Goal: Task Accomplishment & Management: Use online tool/utility

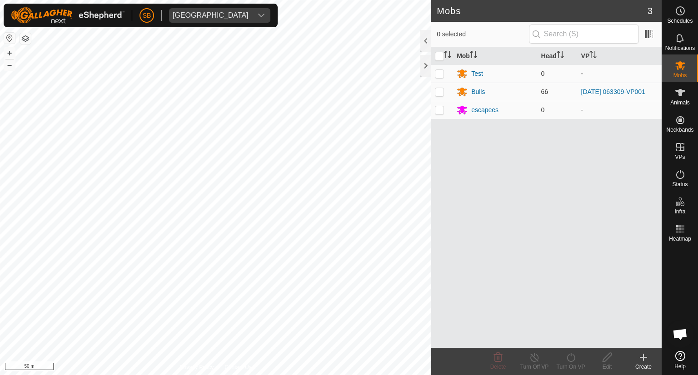
click at [439, 89] on p-checkbox at bounding box center [439, 91] width 9 height 7
checkbox input "true"
click at [568, 355] on icon at bounding box center [570, 357] width 8 height 9
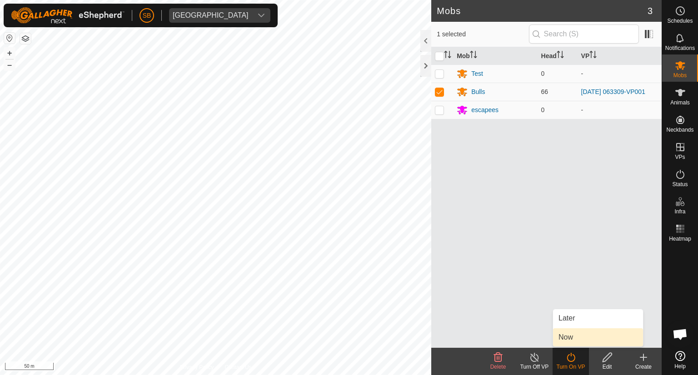
click at [572, 338] on link "Now" at bounding box center [598, 337] width 90 height 18
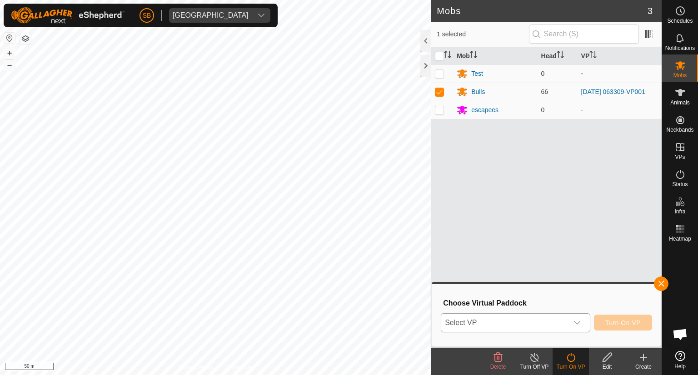
click at [578, 326] on icon "dropdown trigger" at bounding box center [576, 322] width 7 height 7
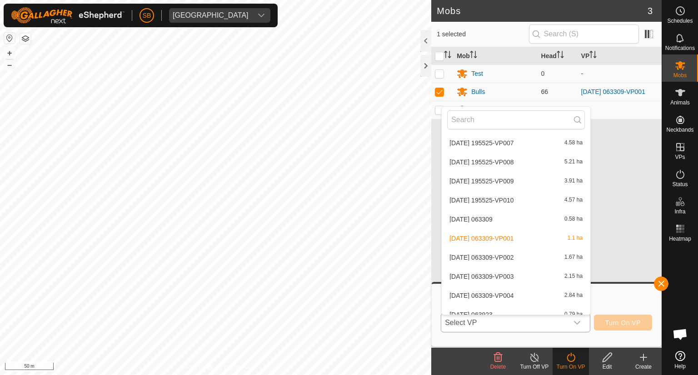
scroll to position [1669, 0]
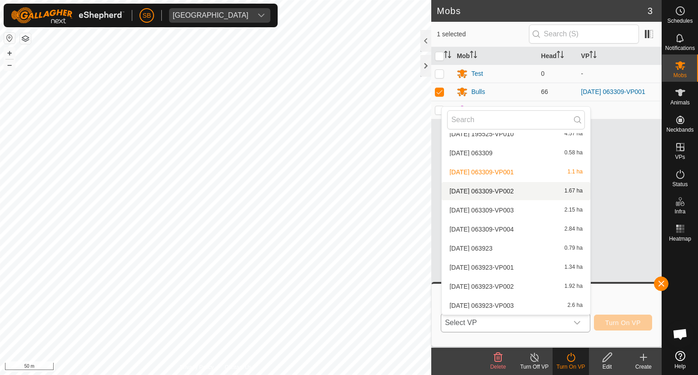
click at [507, 190] on li "[DATE] 063309-VP002 1.67 ha" at bounding box center [515, 191] width 148 height 18
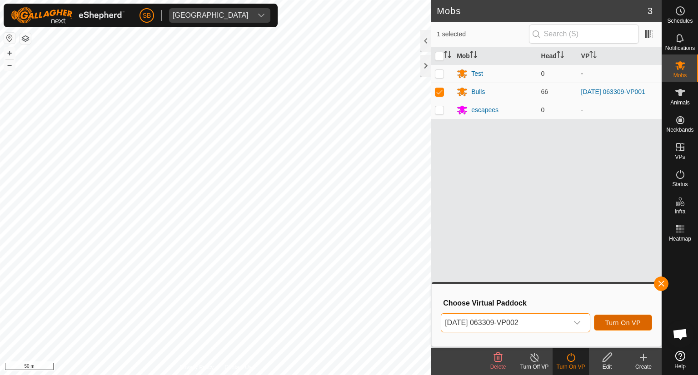
click at [623, 322] on span "Turn On VP" at bounding box center [622, 322] width 35 height 7
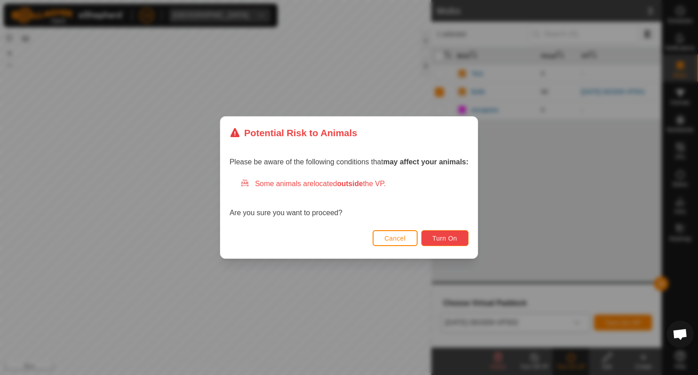
click at [450, 238] on span "Turn On" at bounding box center [444, 238] width 25 height 7
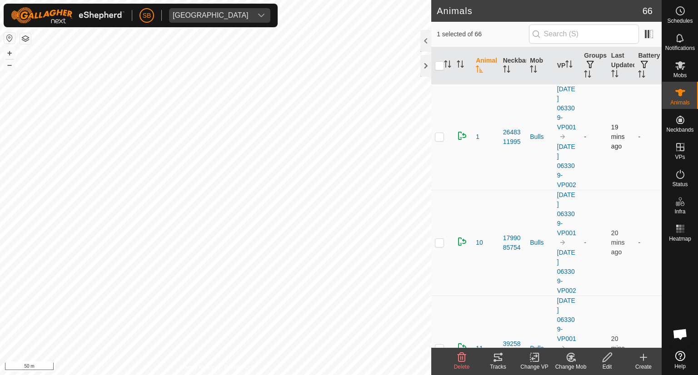
click at [440, 140] on p-checkbox at bounding box center [439, 136] width 9 height 7
checkbox input "true"
click at [497, 361] on icon at bounding box center [497, 357] width 11 height 11
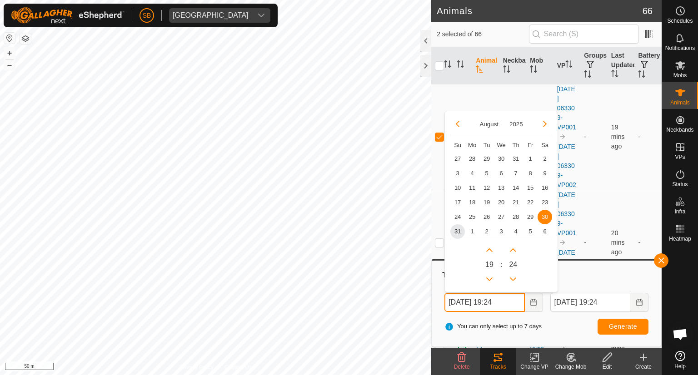
click at [486, 302] on input "[DATE] 19:24" at bounding box center [484, 302] width 80 height 19
click at [513, 216] on span "28" at bounding box center [515, 217] width 15 height 15
type input "[DATE] 19:24"
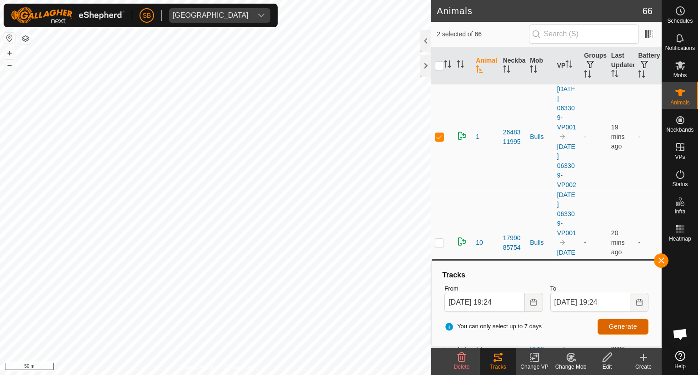
click at [616, 327] on span "Generate" at bounding box center [622, 326] width 28 height 7
click at [660, 260] on span "button" at bounding box center [660, 260] width 7 height 7
